Goal: Understand process/instructions: Learn how to perform a task or action

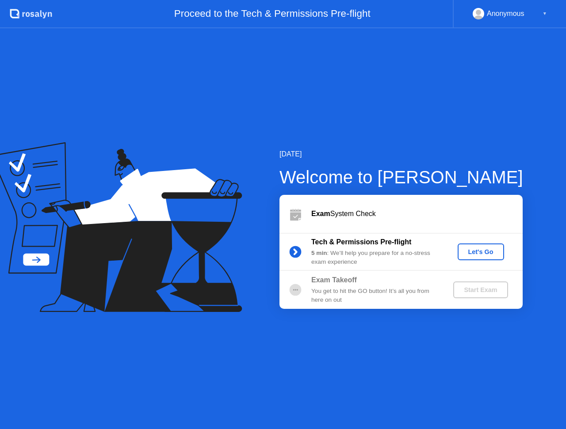
click at [480, 250] on div "Let's Go" at bounding box center [480, 251] width 39 height 7
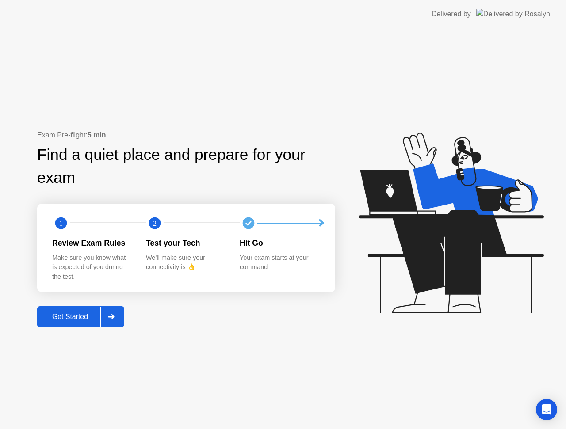
click at [60, 313] on div "Get Started" at bounding box center [70, 317] width 61 height 8
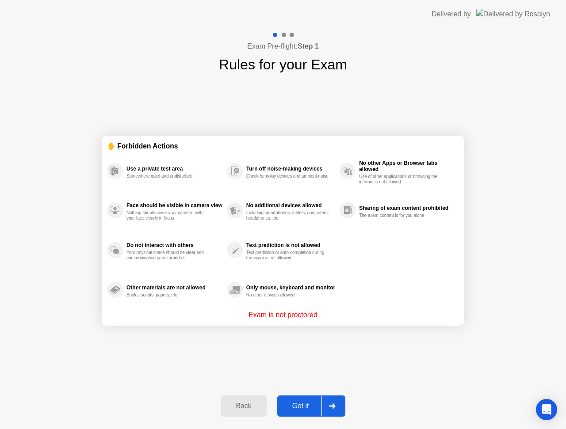
click at [311, 403] on div "Got it" at bounding box center [301, 406] width 42 height 8
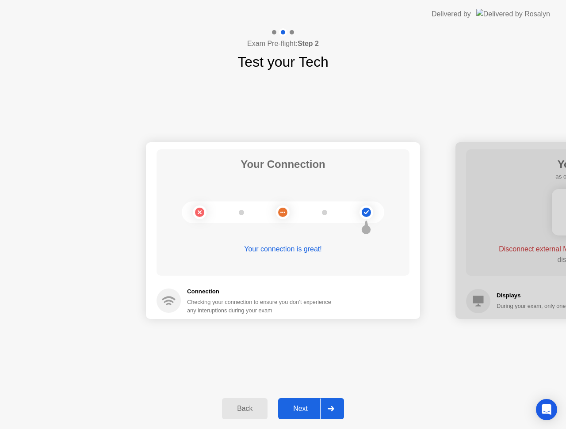
click at [306, 405] on div "Next" at bounding box center [300, 409] width 39 height 8
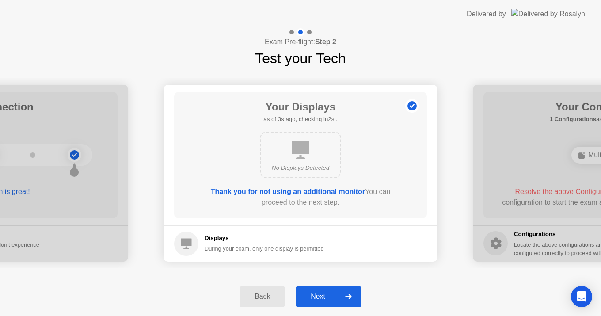
click at [322, 293] on div "Next" at bounding box center [317, 297] width 39 height 8
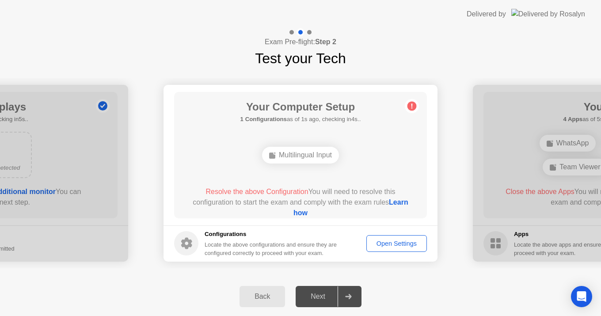
click at [394, 244] on div "Open Settings" at bounding box center [396, 243] width 54 height 7
click at [346, 299] on icon at bounding box center [348, 296] width 7 height 5
click at [411, 244] on div "Open Settings" at bounding box center [396, 243] width 54 height 7
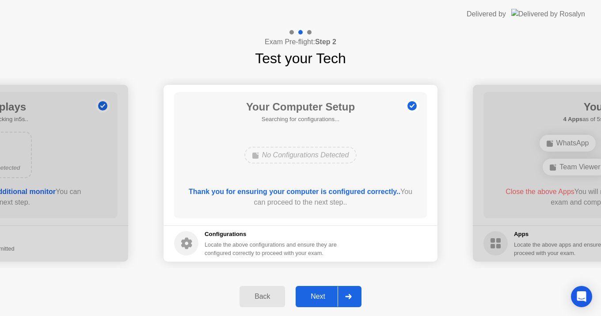
click at [307, 293] on div "Next" at bounding box center [317, 297] width 39 height 8
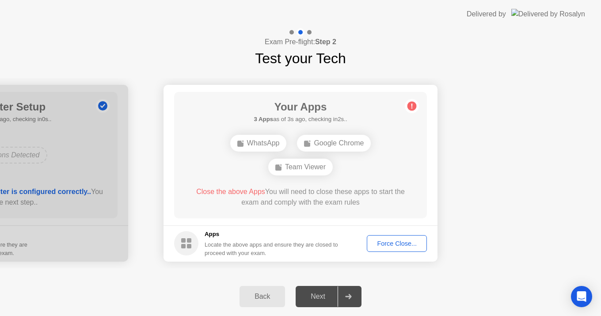
click at [259, 151] on div "WhatsApp" at bounding box center [258, 143] width 57 height 17
click at [262, 145] on div "WhatsApp" at bounding box center [258, 143] width 57 height 17
click at [258, 141] on div "WhatsApp" at bounding box center [258, 143] width 57 height 17
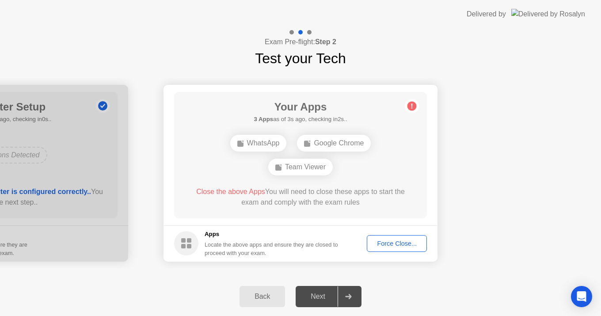
click at [258, 141] on div "WhatsApp" at bounding box center [258, 143] width 57 height 17
click at [315, 167] on div "Team Viewer" at bounding box center [300, 167] width 65 height 17
click at [395, 244] on div "Force Close..." at bounding box center [397, 243] width 54 height 7
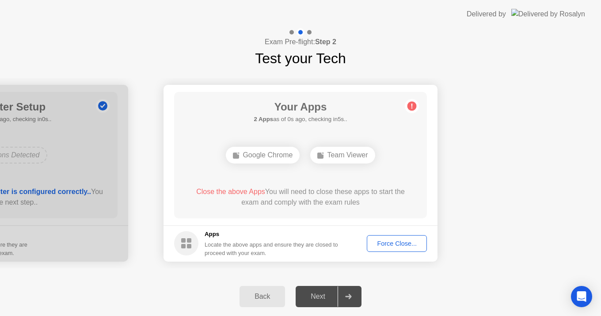
click at [406, 247] on div "Force Close..." at bounding box center [397, 243] width 54 height 7
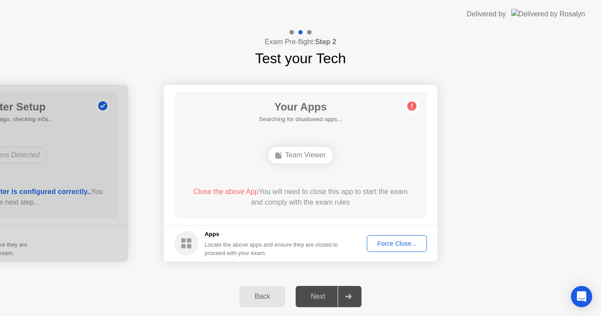
click at [369, 232] on footer "Apps Locate the above apps and ensure they are closed to proceed with your exam…" at bounding box center [300, 243] width 274 height 36
click at [384, 244] on div "Force Close..." at bounding box center [397, 243] width 54 height 7
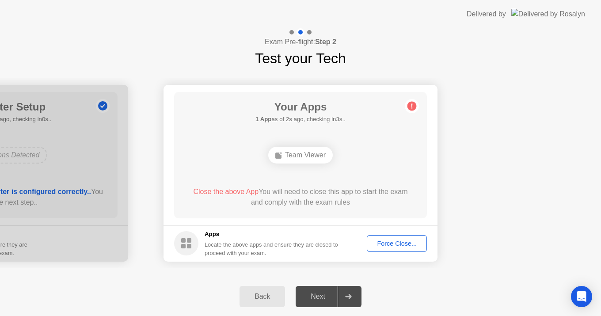
click at [417, 102] on icon at bounding box center [412, 106] width 14 height 14
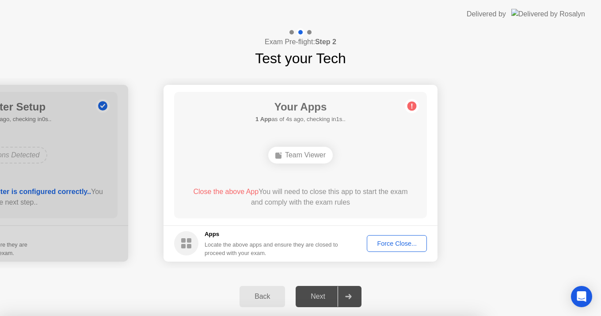
click at [437, 316] on div at bounding box center [300, 316] width 601 height 0
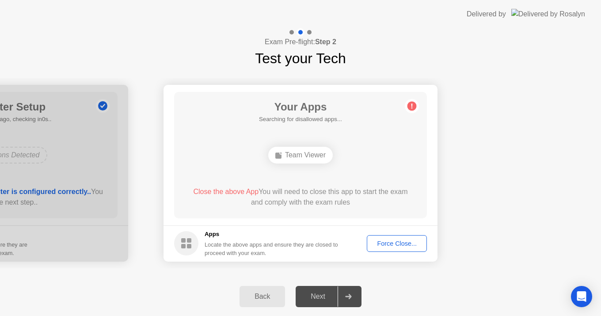
click at [323, 295] on div "Next" at bounding box center [317, 297] width 39 height 8
click at [376, 240] on div "Force Close..." at bounding box center [397, 243] width 54 height 7
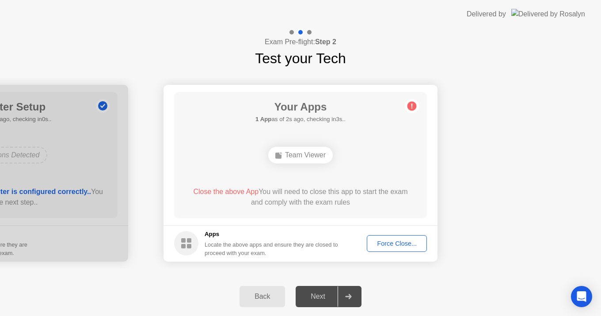
click at [217, 151] on div "Team Viewer" at bounding box center [300, 155] width 202 height 24
click at [391, 236] on button "Force Close..." at bounding box center [397, 243] width 60 height 17
